Goal: Task Accomplishment & Management: Use online tool/utility

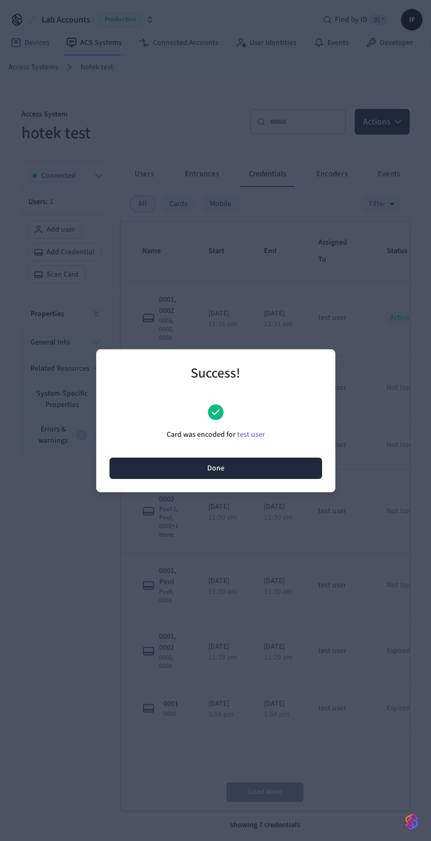
click at [167, 464] on button "Done" at bounding box center [215, 467] width 212 height 21
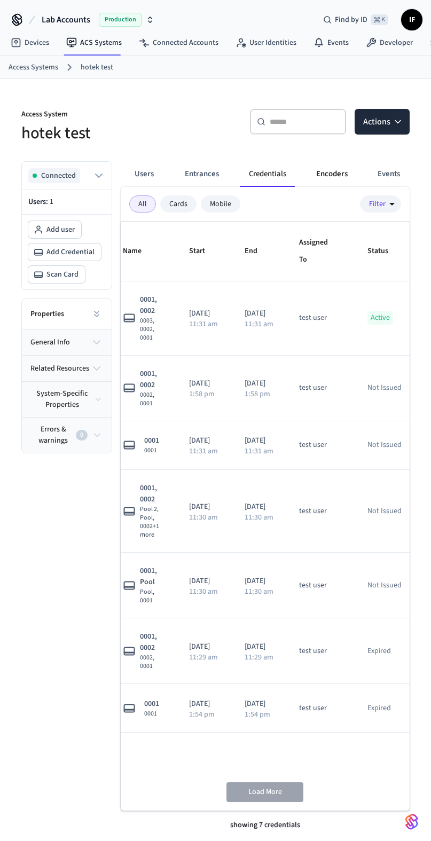
click at [318, 177] on button "Encoders" at bounding box center [331, 174] width 49 height 26
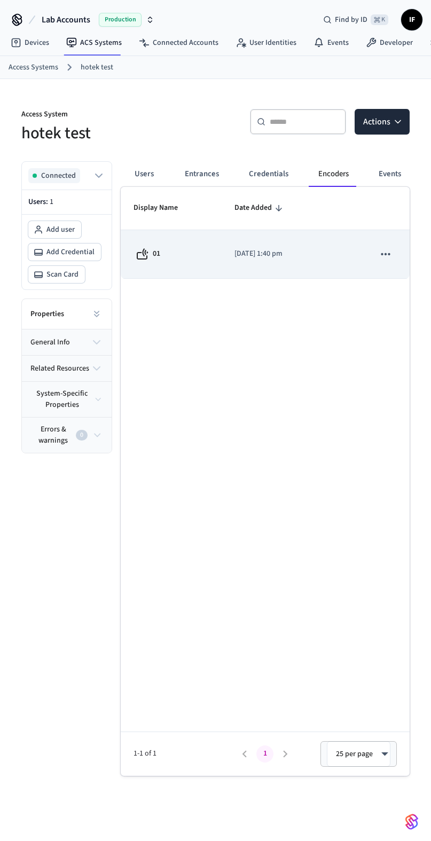
click at [385, 255] on icon "sticky table" at bounding box center [385, 254] width 9 height 2
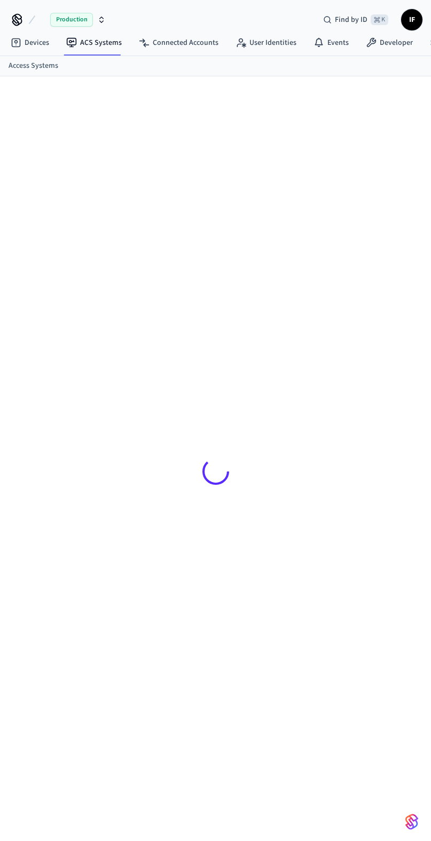
click at [349, 505] on div at bounding box center [215, 471] width 388 height 738
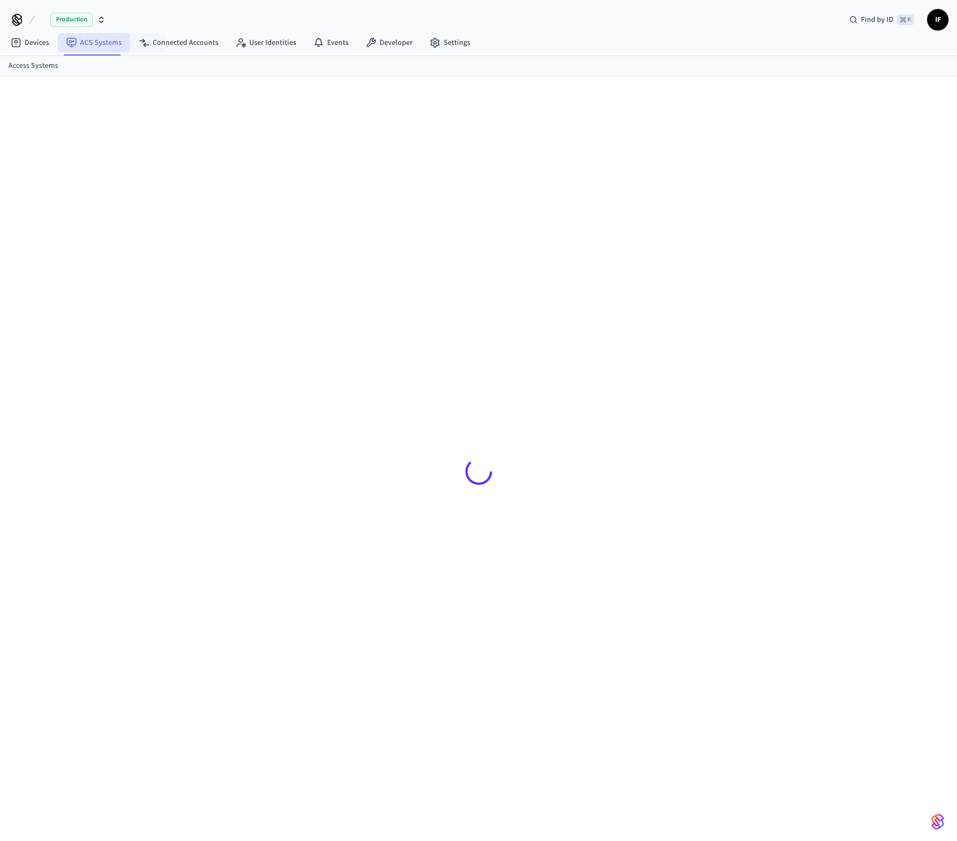
click at [115, 39] on link "ACS Systems" at bounding box center [94, 42] width 73 height 19
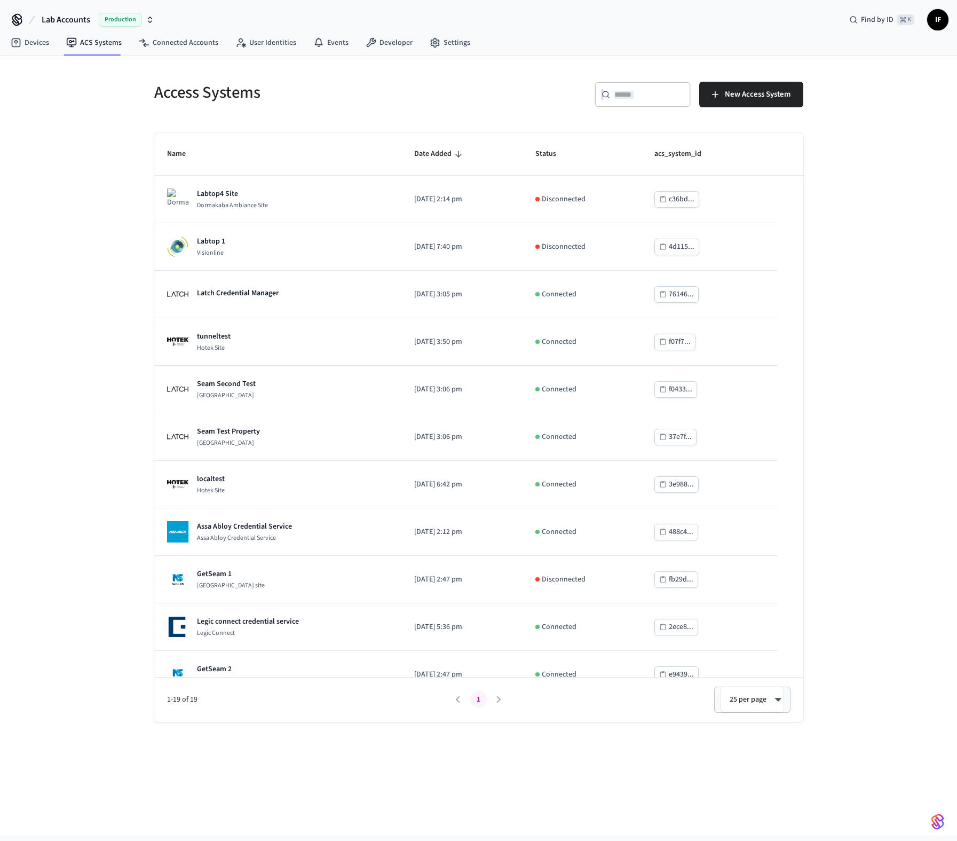
click at [608, 107] on div "​ ​" at bounding box center [643, 97] width 96 height 30
click at [615, 106] on div "​ ​" at bounding box center [643, 95] width 96 height 26
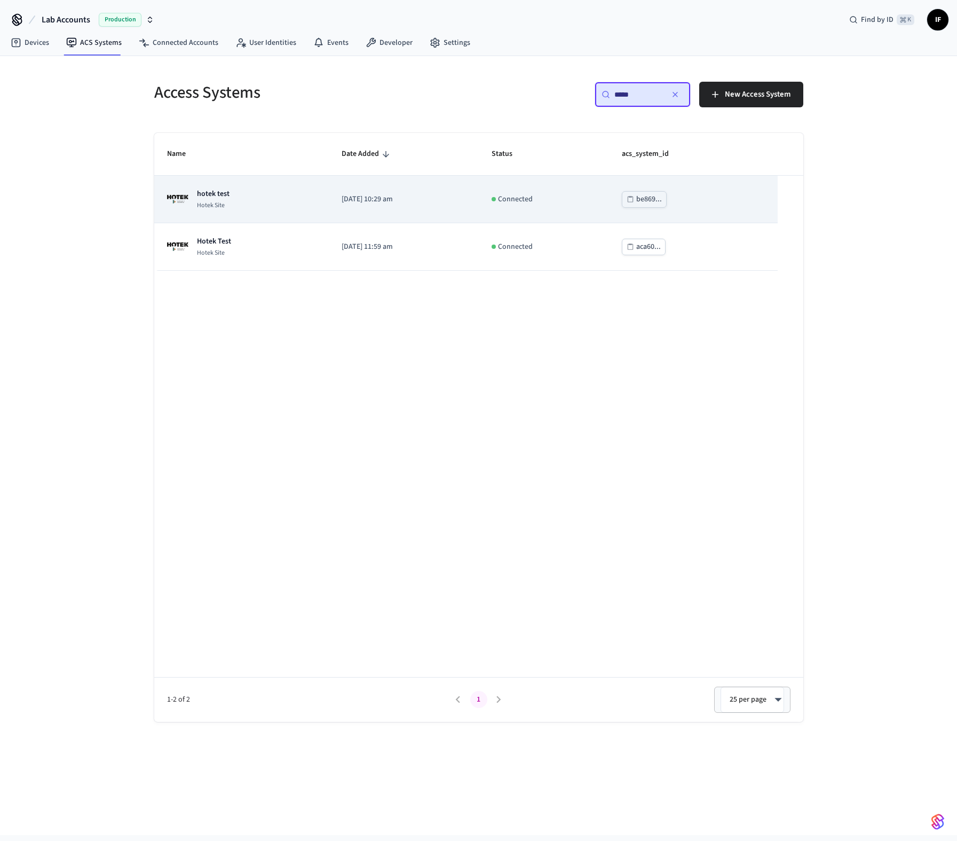
type input "*****"
click at [450, 204] on p "[DATE] 10:29 am" at bounding box center [404, 199] width 124 height 11
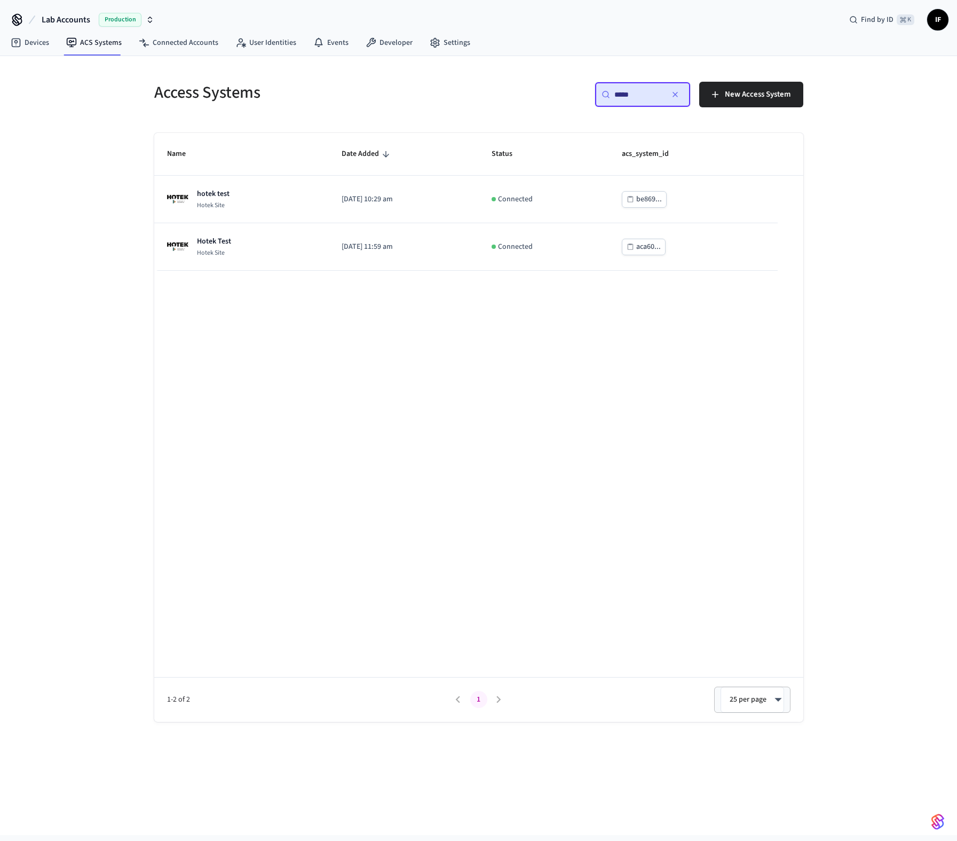
click at [712, 352] on div "Name Date Added Status acs_system_id hotek test Hotek Site [DATE] 10:29 am Conn…" at bounding box center [478, 427] width 649 height 589
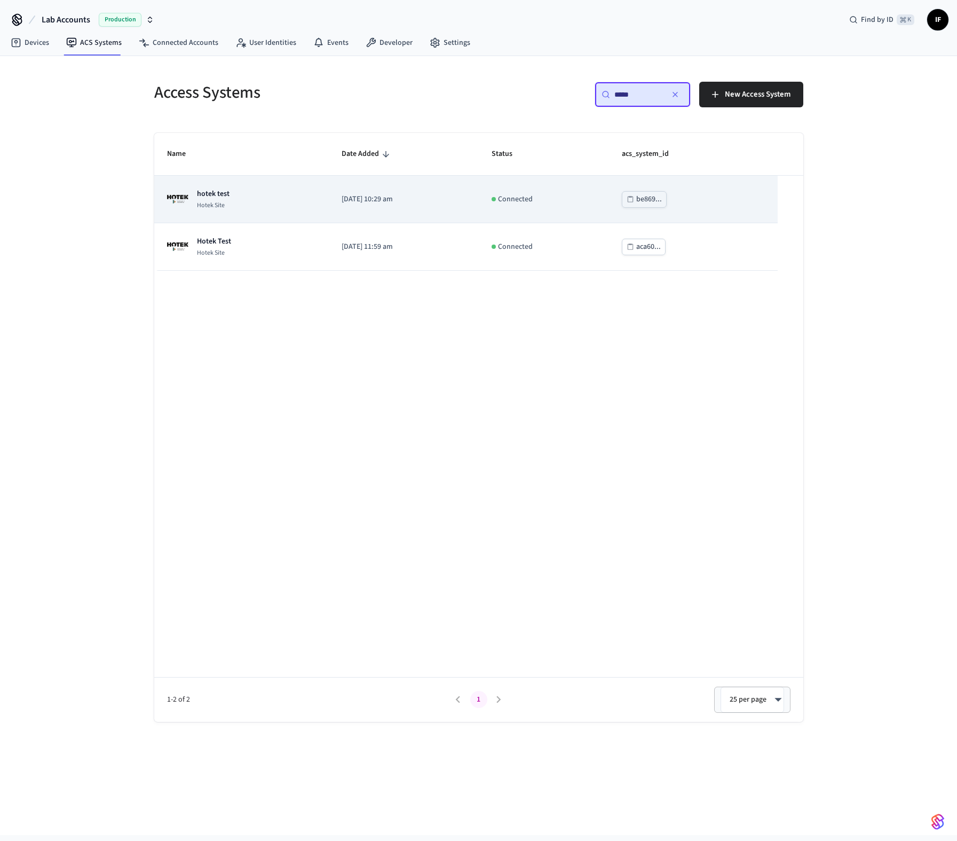
click at [756, 201] on td "be869..." at bounding box center [693, 200] width 169 height 48
click at [479, 205] on td "[DATE] 10:29 am" at bounding box center [404, 200] width 150 height 48
click at [594, 205] on td "Connected" at bounding box center [544, 200] width 130 height 48
click at [299, 197] on div "hotek test Hotek Site" at bounding box center [241, 198] width 149 height 21
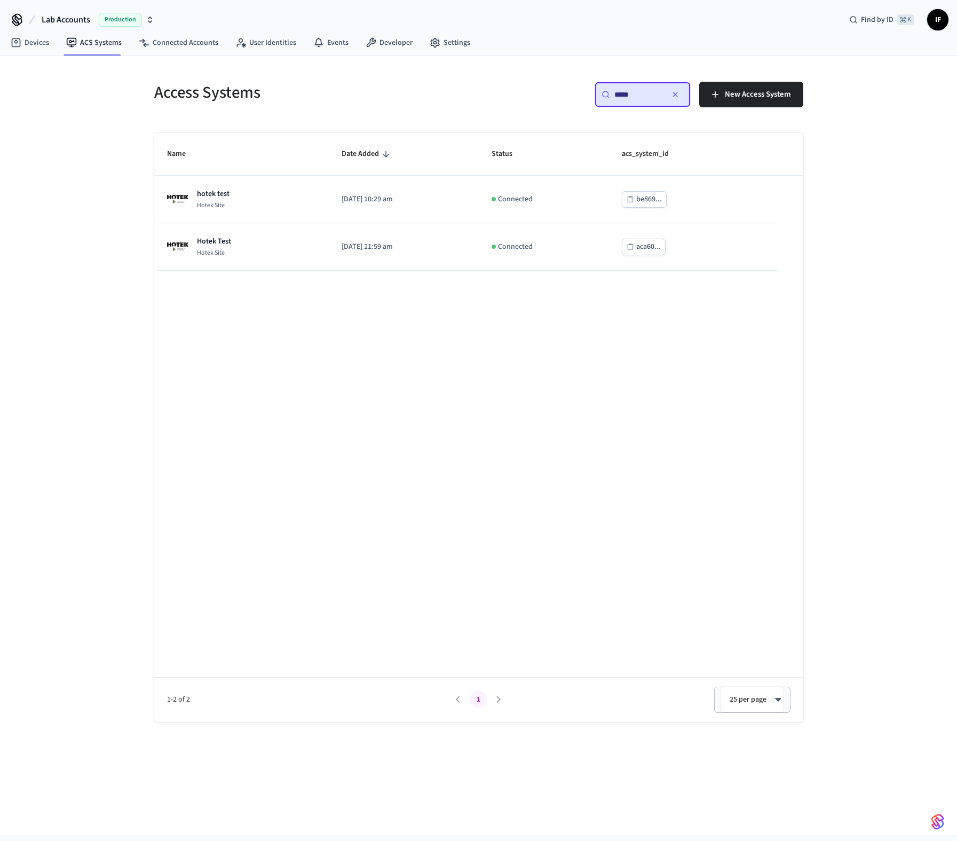
click at [312, 337] on div "Name Date Added Status acs_system_id hotek test Hotek Site [DATE] 10:29 am Conn…" at bounding box center [478, 427] width 649 height 589
click at [681, 98] on button "button" at bounding box center [675, 94] width 17 height 17
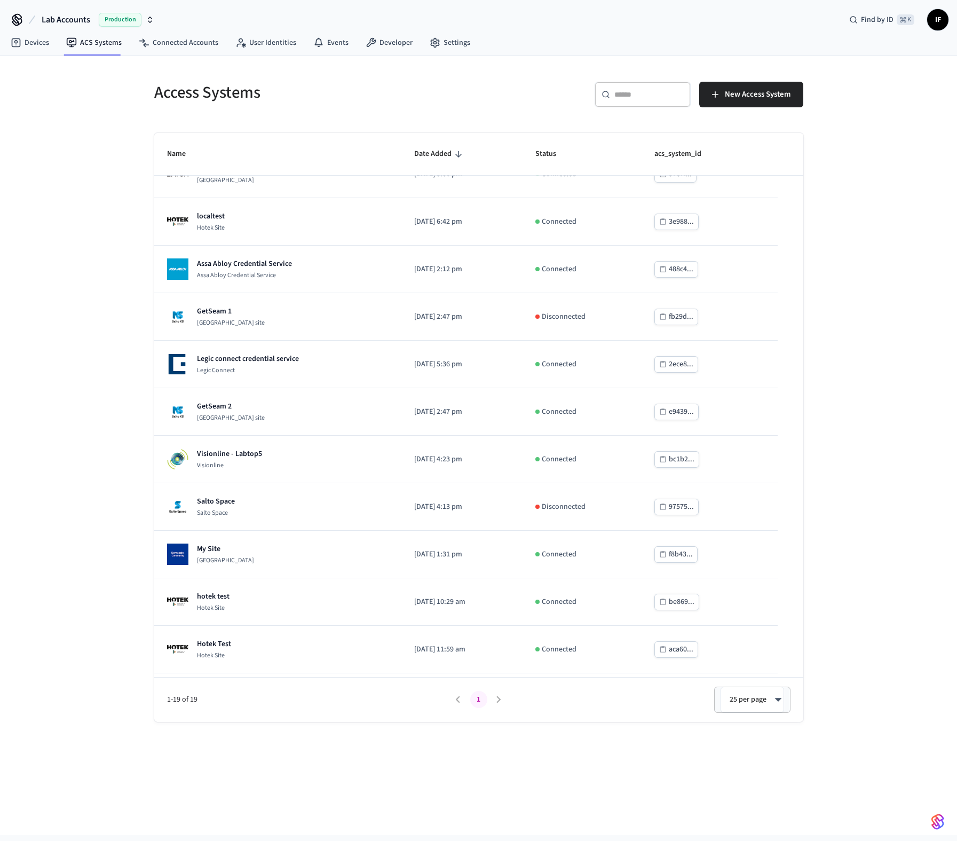
scroll to position [401, 0]
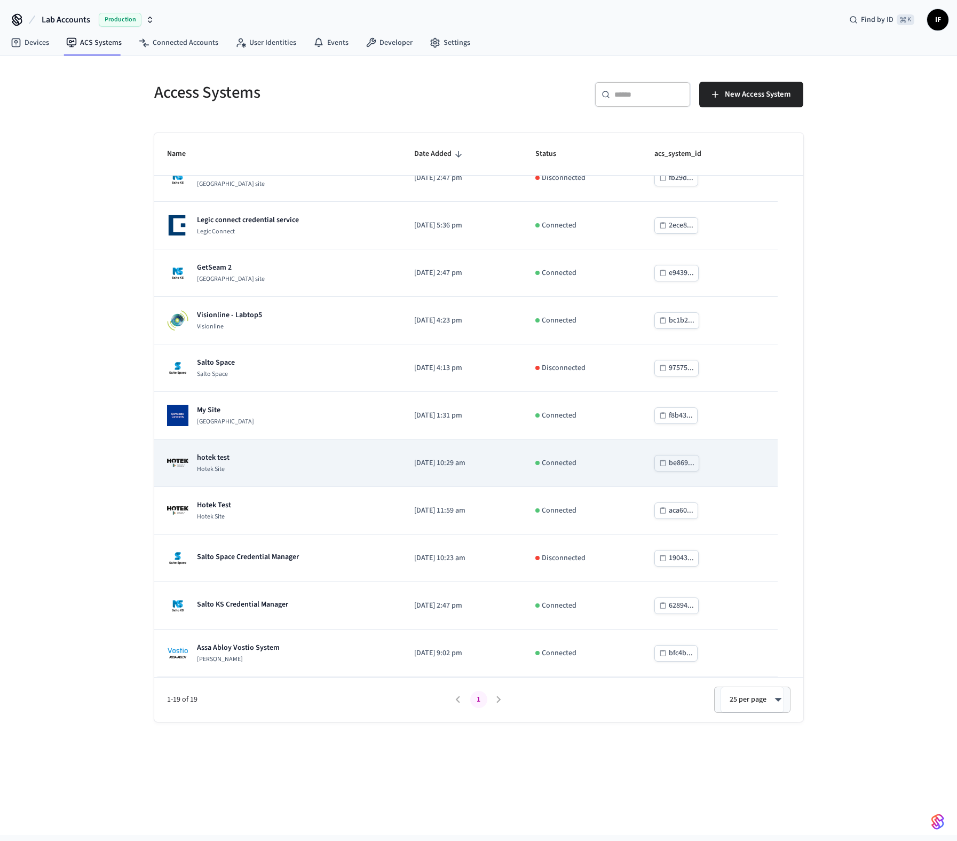
click at [267, 476] on td "hotek test Hotek Site" at bounding box center [278, 463] width 248 height 48
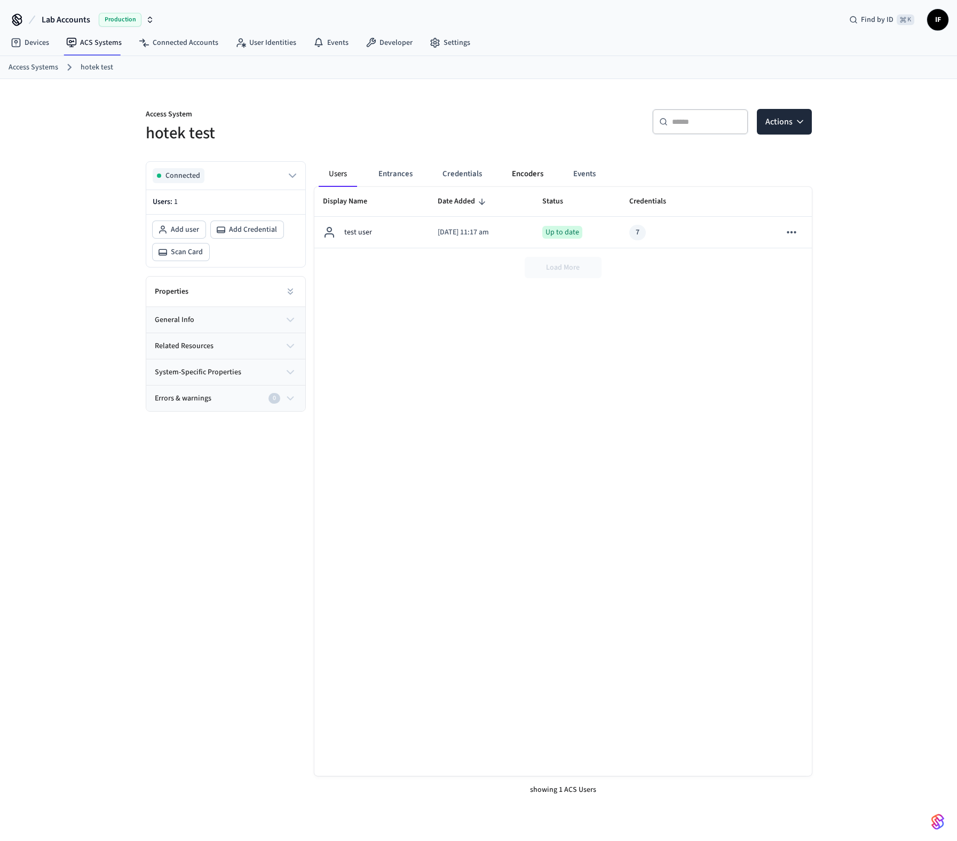
drag, startPoint x: 348, startPoint y: 390, endPoint x: 511, endPoint y: 173, distance: 271.8
click at [511, 173] on button "Encoders" at bounding box center [527, 174] width 49 height 26
click at [782, 249] on icon "sticky table" at bounding box center [787, 254] width 14 height 14
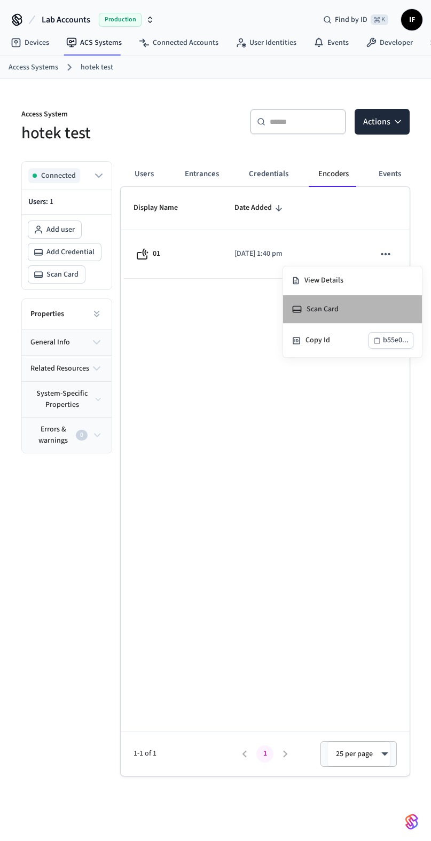
click at [386, 315] on li "Scan Card" at bounding box center [352, 309] width 139 height 28
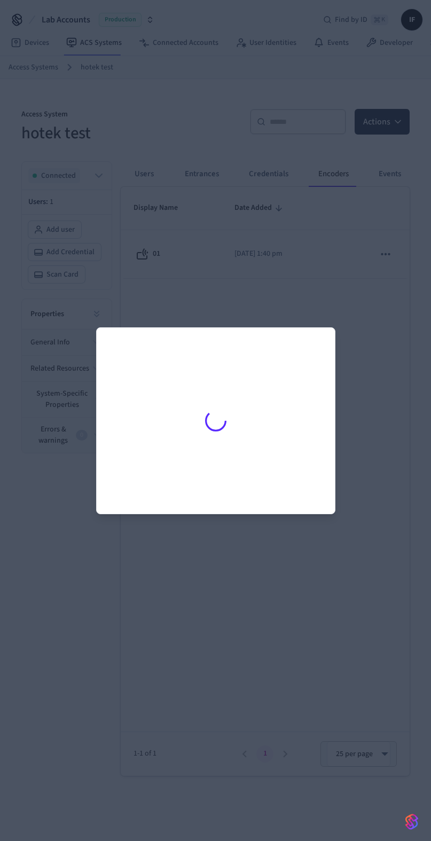
click at [314, 375] on div at bounding box center [215, 421] width 212 height 160
click at [358, 364] on div at bounding box center [215, 420] width 431 height 841
click at [373, 337] on div at bounding box center [215, 420] width 431 height 841
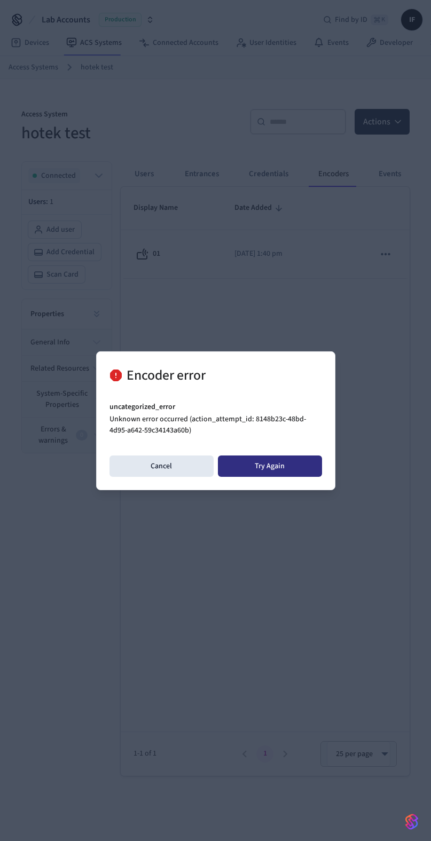
click at [251, 464] on button "Try Again" at bounding box center [270, 465] width 104 height 21
click at [280, 472] on button "Try Again" at bounding box center [270, 465] width 104 height 21
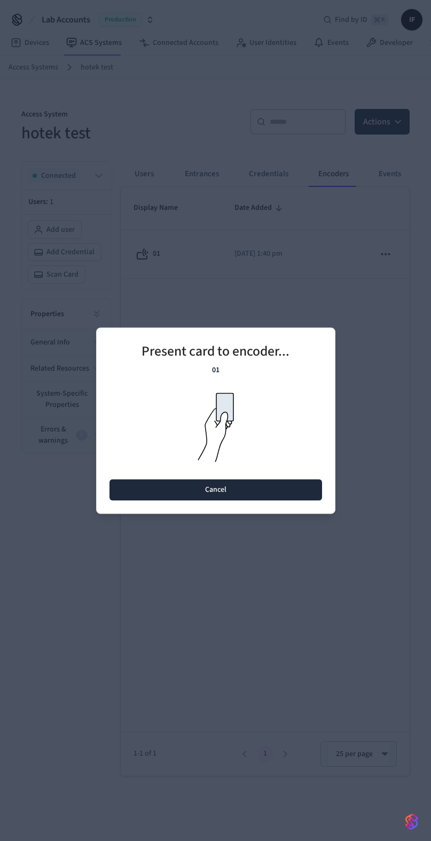
click at [243, 493] on button "Cancel" at bounding box center [215, 489] width 212 height 21
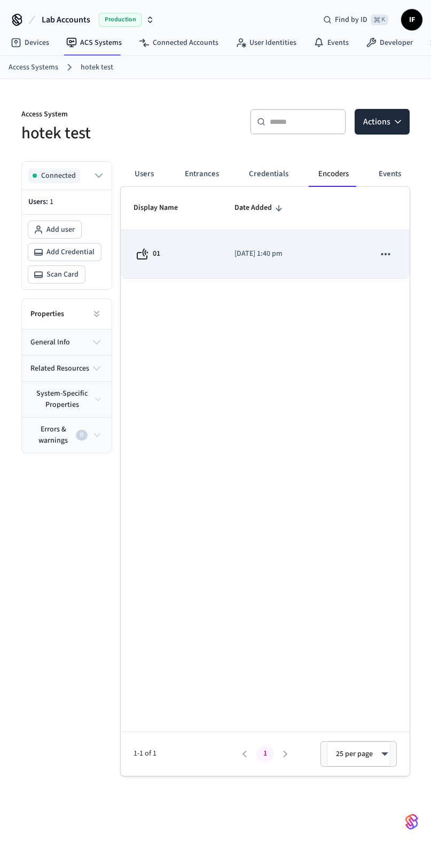
click at [230, 275] on td "2025/08/28 at 1:40 pm" at bounding box center [268, 254] width 92 height 49
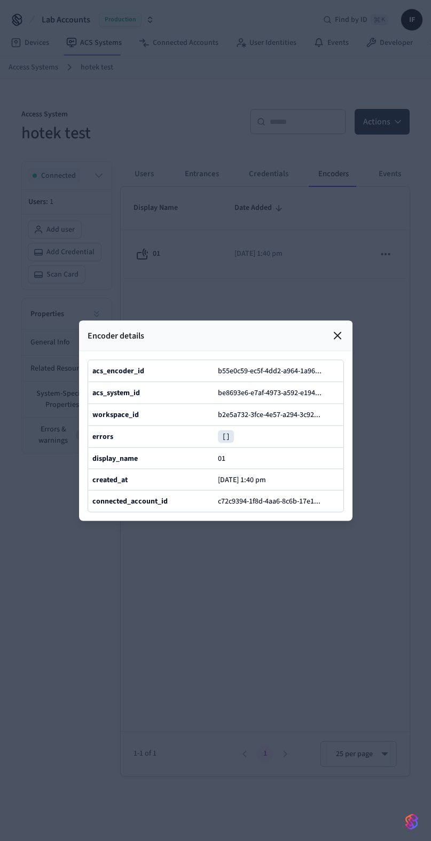
click at [329, 334] on div "Encoder details" at bounding box center [215, 335] width 273 height 30
click at [332, 336] on icon at bounding box center [337, 335] width 13 height 13
